Goal: Find specific page/section: Find specific page/section

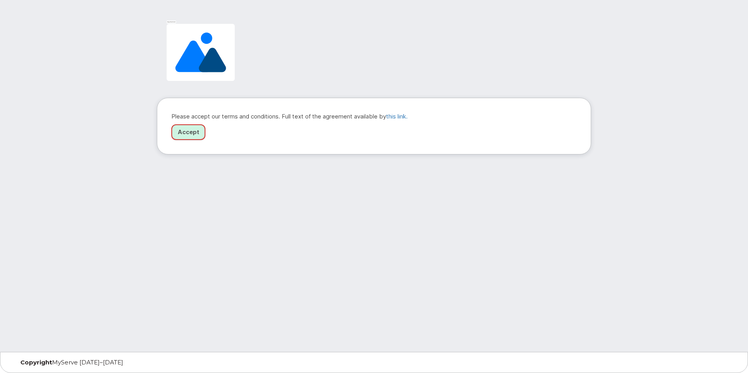
click at [192, 136] on link "Accept" at bounding box center [188, 132] width 34 height 16
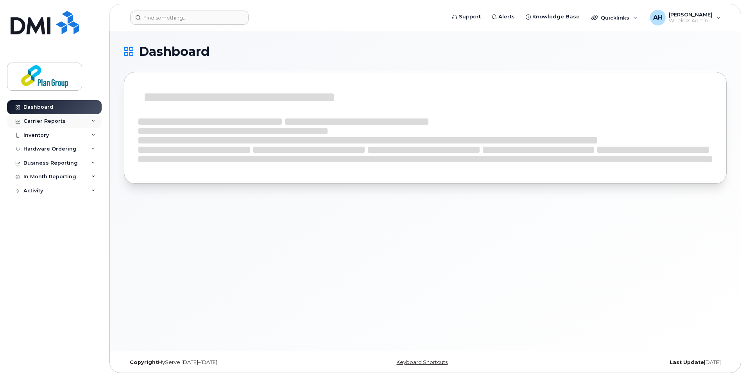
click at [72, 126] on div "Carrier Reports" at bounding box center [54, 121] width 95 height 14
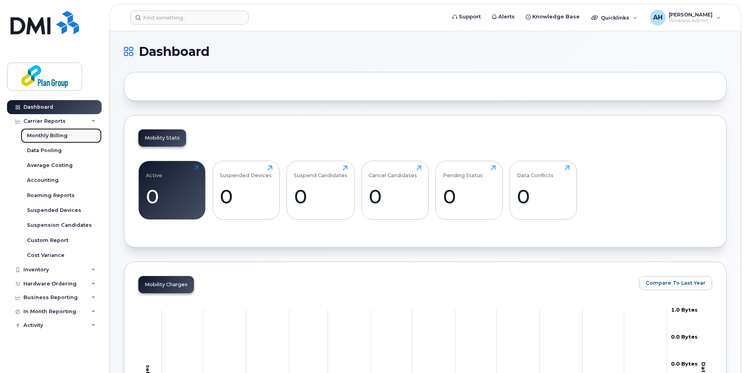
click at [63, 133] on div "Monthly Billing" at bounding box center [47, 135] width 41 height 7
click at [59, 123] on div "Carrier Reports" at bounding box center [44, 121] width 42 height 6
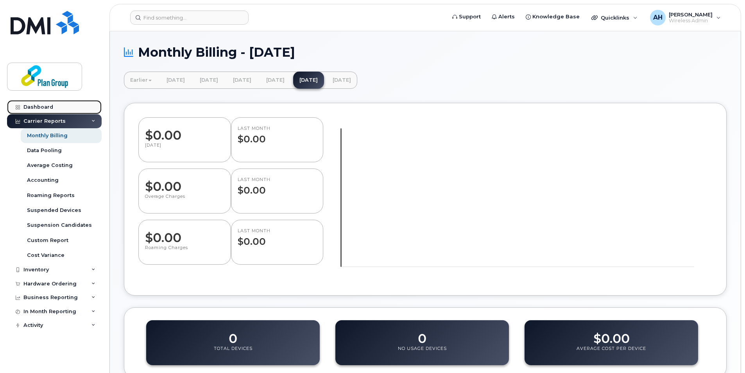
click at [63, 102] on link "Dashboard" at bounding box center [54, 107] width 95 height 14
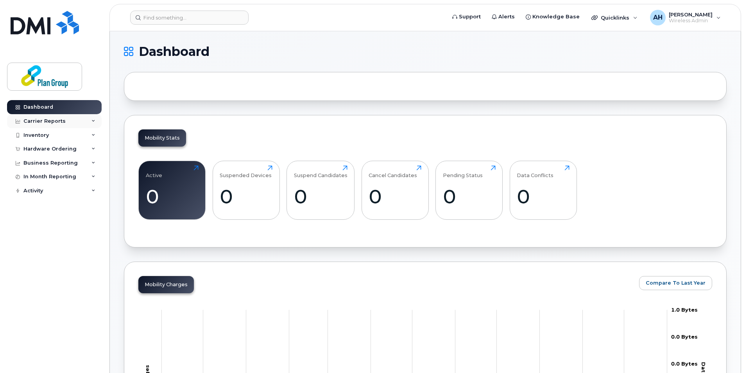
click at [74, 120] on div "Carrier Reports" at bounding box center [54, 121] width 95 height 14
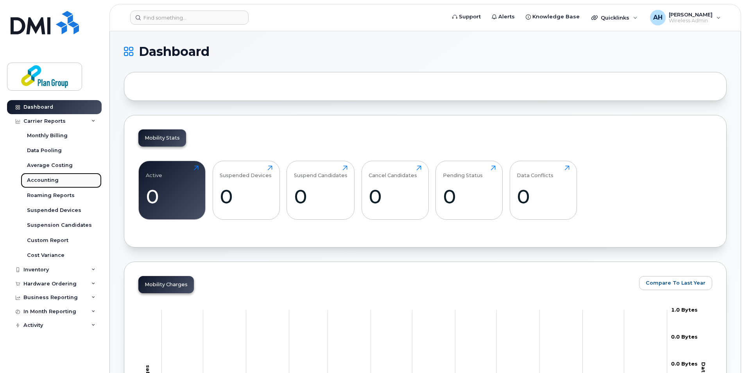
click at [59, 178] on link "Accounting" at bounding box center [61, 180] width 81 height 15
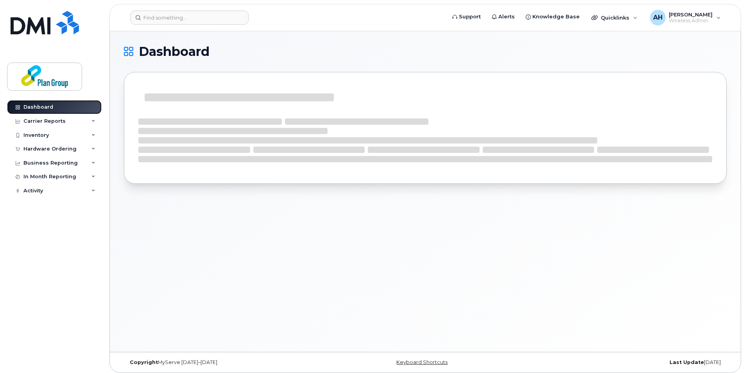
click at [44, 104] on div "Dashboard" at bounding box center [38, 107] width 30 height 6
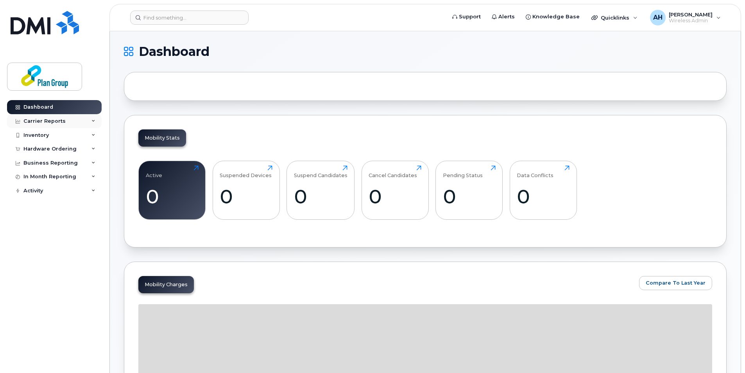
click at [47, 123] on div "Carrier Reports" at bounding box center [44, 121] width 42 height 6
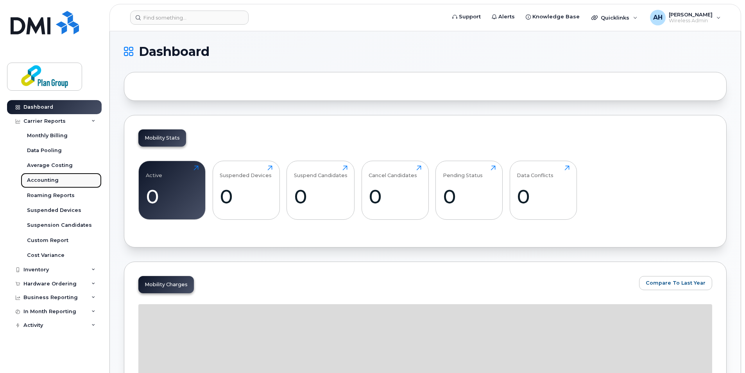
click at [47, 181] on div "Accounting" at bounding box center [43, 180] width 32 height 7
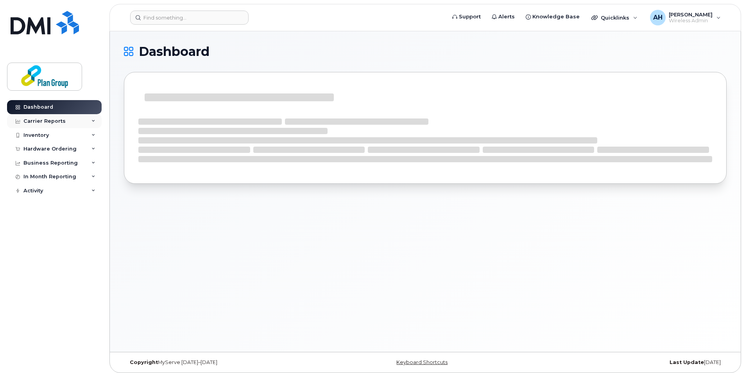
click at [61, 119] on div "Carrier Reports" at bounding box center [44, 121] width 42 height 6
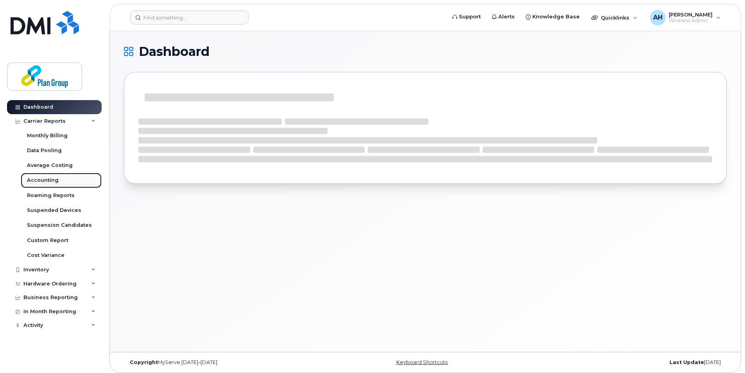
click at [48, 179] on div "Accounting" at bounding box center [43, 180] width 32 height 7
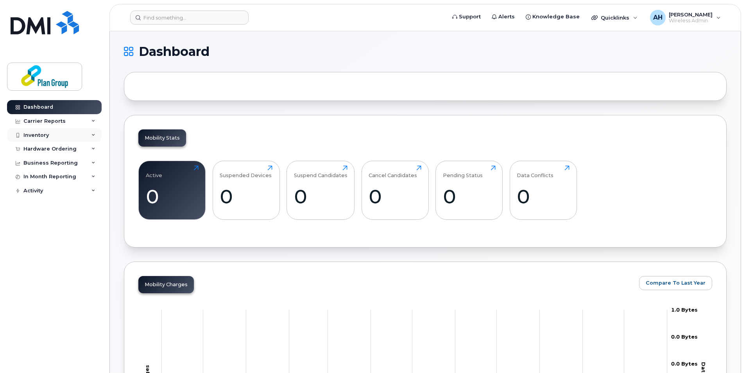
click at [61, 130] on div "Inventory" at bounding box center [54, 135] width 95 height 14
click at [61, 118] on div "Carrier Reports" at bounding box center [44, 121] width 42 height 6
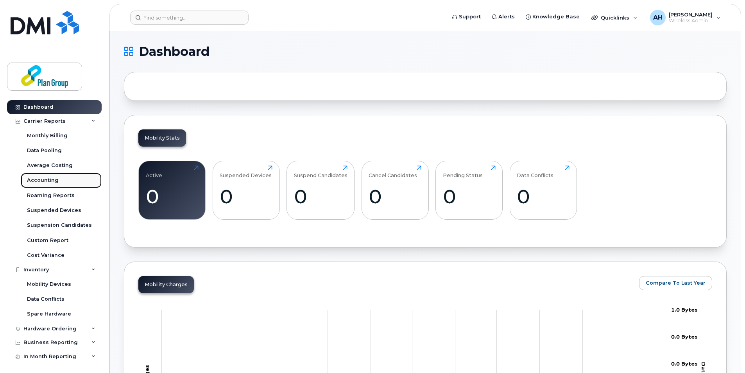
click at [58, 181] on link "Accounting" at bounding box center [61, 180] width 81 height 15
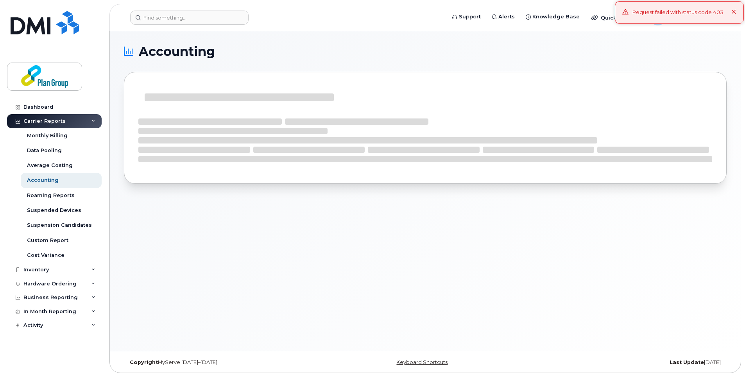
click at [734, 9] on button at bounding box center [734, 13] width 5 height 8
click at [244, 248] on div "Accounting" at bounding box center [425, 191] width 631 height 321
click at [262, 221] on div "Accounting" at bounding box center [425, 191] width 631 height 321
